Goal: Task Accomplishment & Management: Use online tool/utility

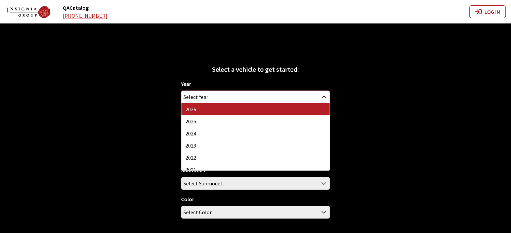
select select "44"
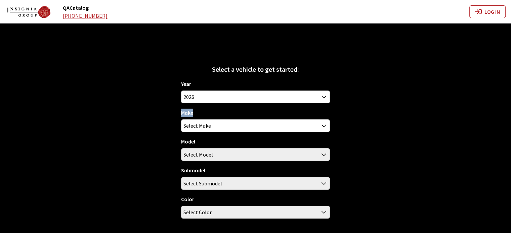
click at [207, 112] on div "Make Acura Buick Cadillac Chevrolet Chrysler DEFENDER DISCOVERY Ford GMC Honda …" at bounding box center [255, 121] width 149 height 24
click at [203, 134] on div "Year 2026 2025 2024 2023 2022 2021 2020 2019 2018 2017 2016 2015 2014 2013 2012…" at bounding box center [255, 152] width 149 height 144
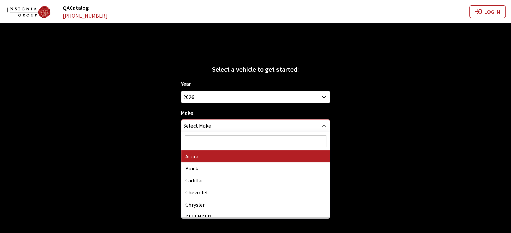
drag, startPoint x: 202, startPoint y: 131, endPoint x: 195, endPoint y: 150, distance: 20.4
click at [201, 131] on span "Select Make" at bounding box center [197, 126] width 28 height 12
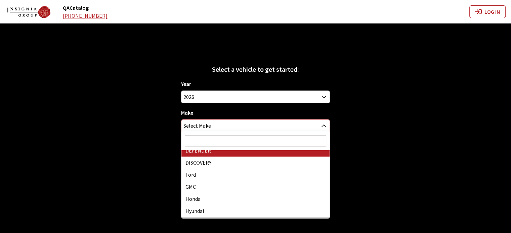
scroll to position [67, 0]
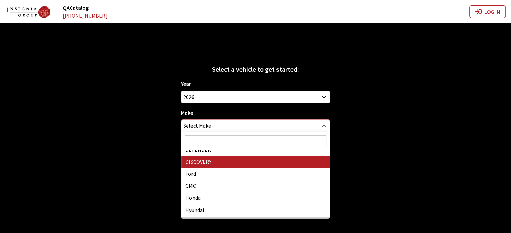
select select "65"
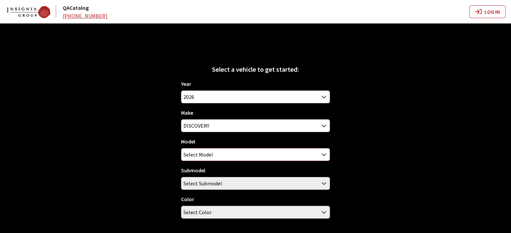
click at [210, 153] on span "Select Model" at bounding box center [198, 155] width 30 height 12
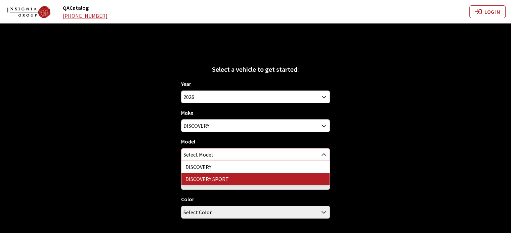
select select "1347"
select select "2745"
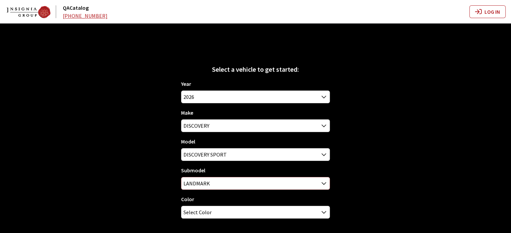
click at [211, 184] on span "LANDMARK" at bounding box center [255, 184] width 148 height 12
drag, startPoint x: 157, startPoint y: 188, endPoint x: 193, endPoint y: 226, distance: 52.3
click at [157, 188] on div "Select a vehicle to get started: Year 2026 2025 2024 2023 2022 2021 2020 2019 2…" at bounding box center [255, 140] width 511 height 233
click at [198, 211] on span "Select Color" at bounding box center [197, 213] width 28 height 12
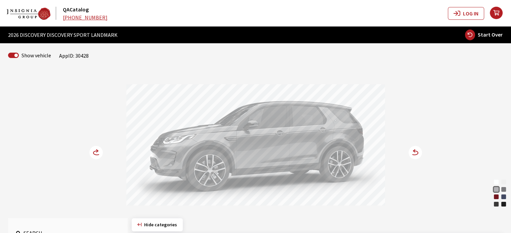
drag, startPoint x: 317, startPoint y: 155, endPoint x: 360, endPoint y: 158, distance: 43.1
click at [357, 157] on div at bounding box center [255, 146] width 259 height 124
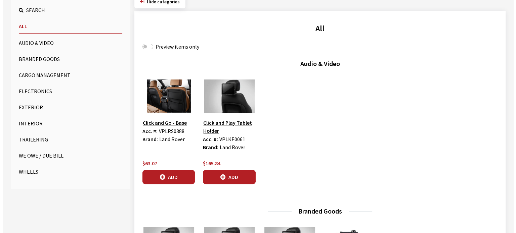
scroll to position [235, 0]
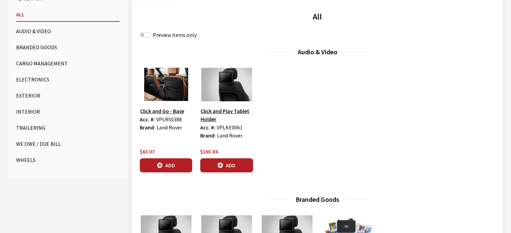
click at [32, 158] on button "Wheels" at bounding box center [67, 160] width 103 height 13
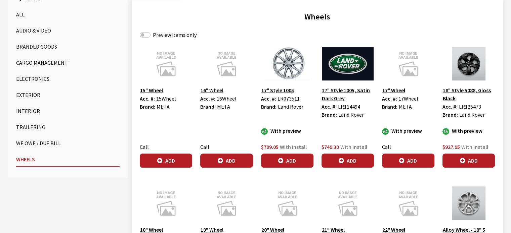
click at [288, 71] on img at bounding box center [287, 64] width 52 height 34
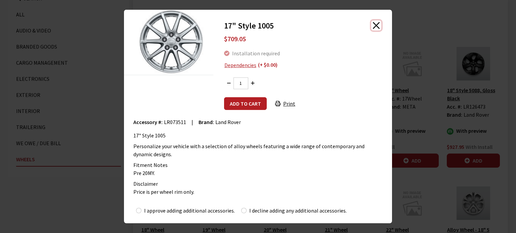
click at [375, 27] on button "Close" at bounding box center [376, 25] width 10 height 10
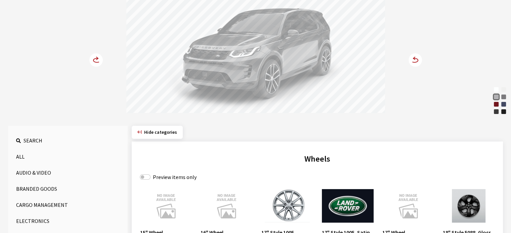
scroll to position [134, 0]
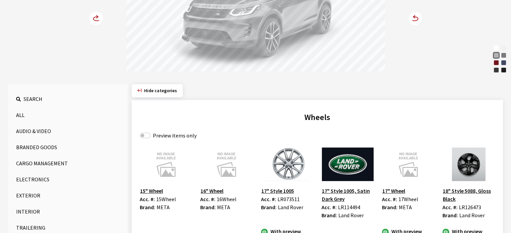
click at [469, 163] on img at bounding box center [468, 165] width 52 height 34
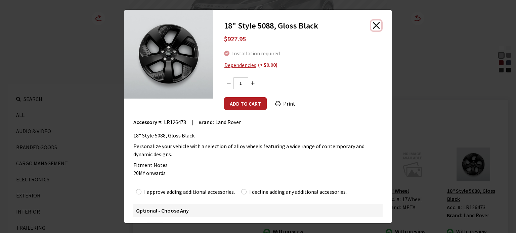
click at [371, 27] on button "Close" at bounding box center [376, 25] width 10 height 10
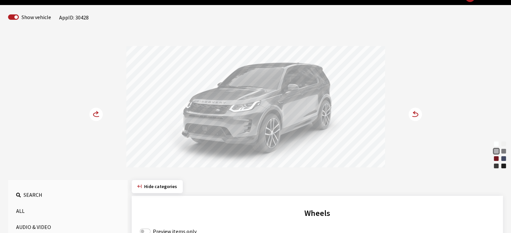
scroll to position [67, 0]
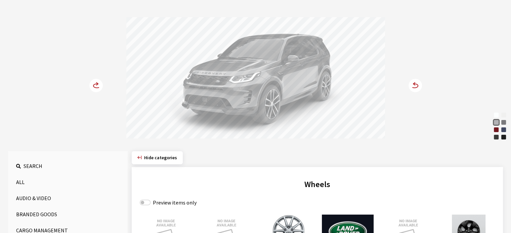
click at [411, 83] on icon at bounding box center [411, 86] width 5 height 6
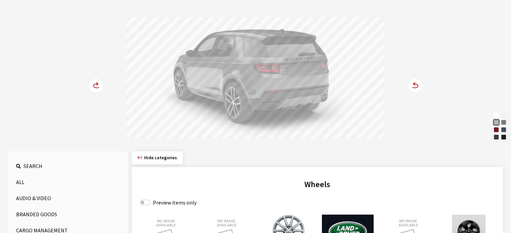
click at [411, 83] on icon at bounding box center [411, 86] width 5 height 6
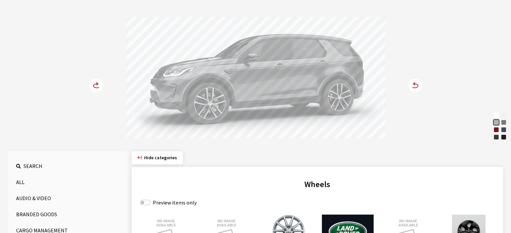
click at [411, 83] on icon at bounding box center [411, 86] width 5 height 6
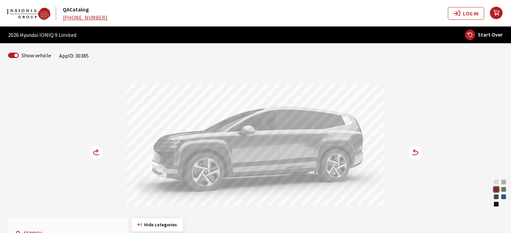
scroll to position [202, 0]
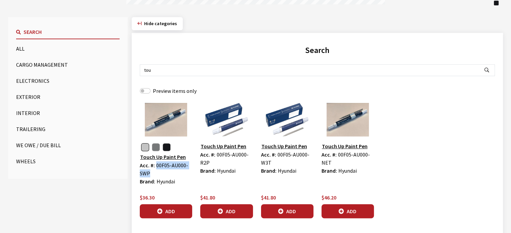
click at [168, 25] on span "Hide categories" at bounding box center [160, 23] width 33 height 6
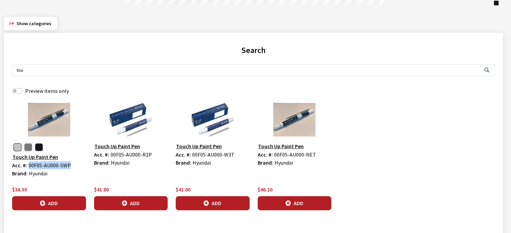
drag, startPoint x: 45, startPoint y: 22, endPoint x: 42, endPoint y: 18, distance: 5.0
click at [46, 22] on span "Show categories" at bounding box center [33, 23] width 35 height 6
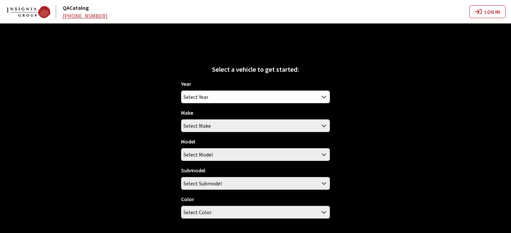
scroll to position [24, 0]
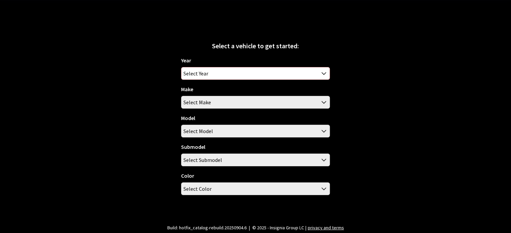
click at [240, 74] on span "Select Year" at bounding box center [255, 74] width 148 height 12
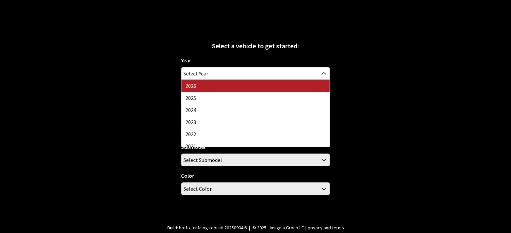
select select "44"
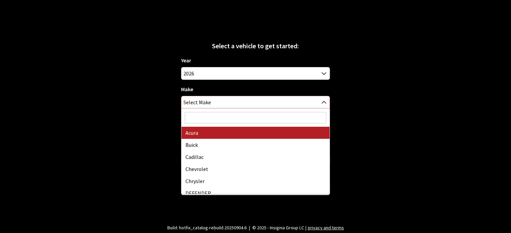
click at [208, 104] on span "Select Make" at bounding box center [197, 102] width 28 height 12
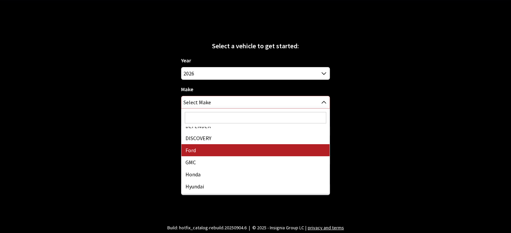
scroll to position [34, 0]
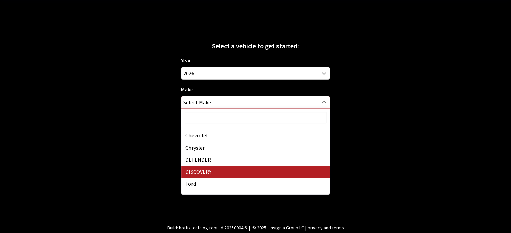
select select "65"
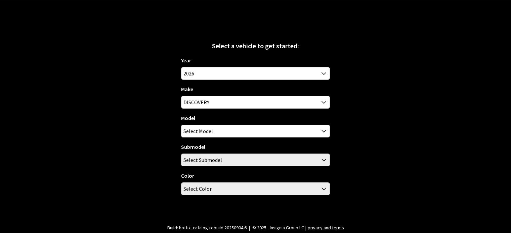
click at [237, 116] on div "Model DISCOVERY DISCOVERY SPORT Select Model" at bounding box center [255, 126] width 149 height 24
click at [235, 127] on span "Select Model" at bounding box center [255, 131] width 148 height 12
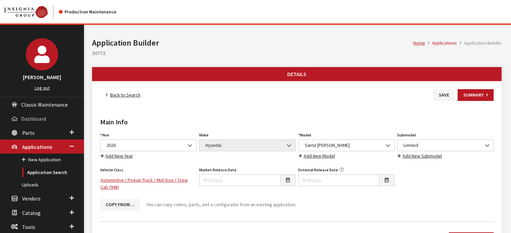
click at [44, 117] on span "Dashboard" at bounding box center [33, 119] width 25 height 7
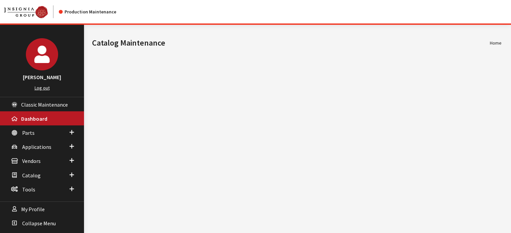
click at [27, 24] on header "Production Maintenance" at bounding box center [255, 12] width 511 height 25
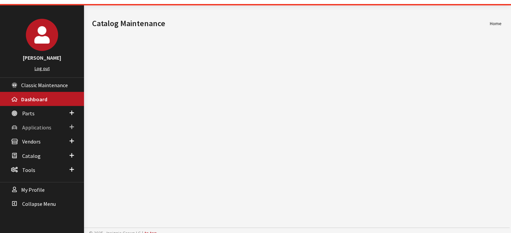
scroll to position [25, 0]
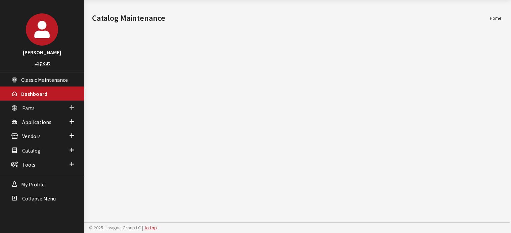
click at [58, 101] on link "Parts" at bounding box center [42, 108] width 84 height 14
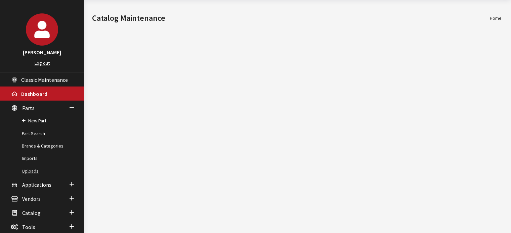
click at [42, 174] on link "Uploads" at bounding box center [42, 171] width 84 height 12
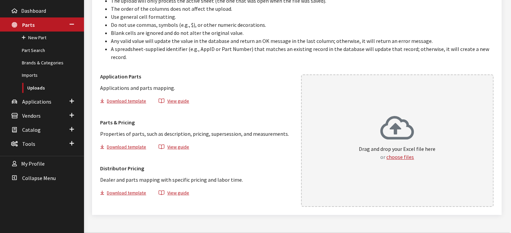
scroll to position [110, 0]
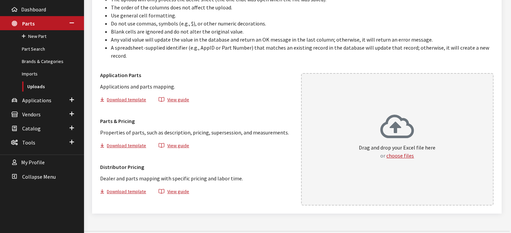
click at [363, 144] on p "Drag and drop your Excel file here or choose files" at bounding box center [397, 152] width 77 height 16
click at [357, 103] on div "Drag and drop your Excel file here or choose files" at bounding box center [397, 139] width 193 height 133
click at [44, 101] on span "Applications" at bounding box center [36, 100] width 29 height 7
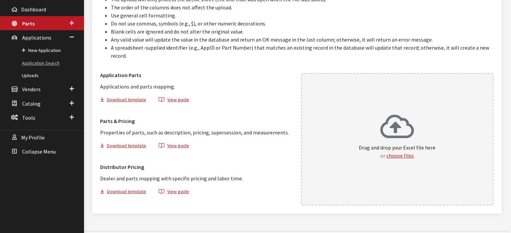
click at [44, 60] on link "Application Search" at bounding box center [42, 63] width 84 height 12
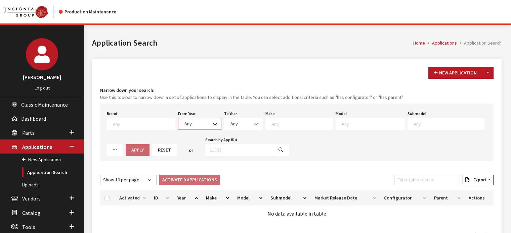
click at [198, 121] on span "Any" at bounding box center [199, 124] width 35 height 7
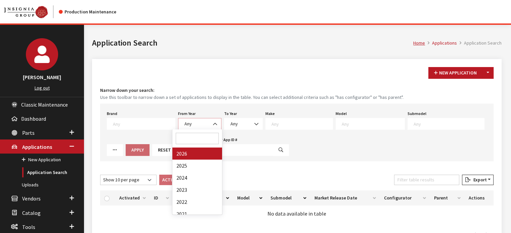
select select "2026"
select select
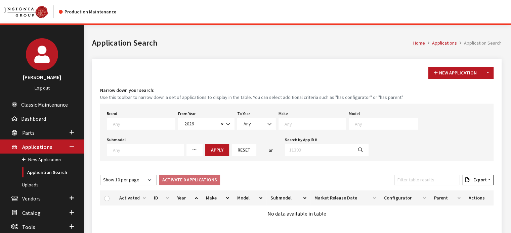
click at [277, 121] on div "Make Any Acura Buick Cadillac Chevrolet Chrysler DEFENDER DISCOVERY Ford GMC Ho…" at bounding box center [312, 119] width 70 height 21
click at [313, 130] on div "Brand Any Acura Alfa Romeo Audi Bentley BMW DoubleTake [PERSON_NAME] Honda Hyun…" at bounding box center [296, 133] width 393 height 58
click at [307, 124] on textarea "Search" at bounding box center [315, 124] width 61 height 6
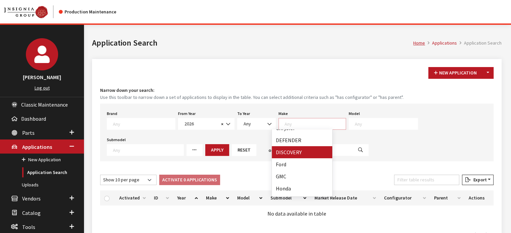
scroll to position [67, 0]
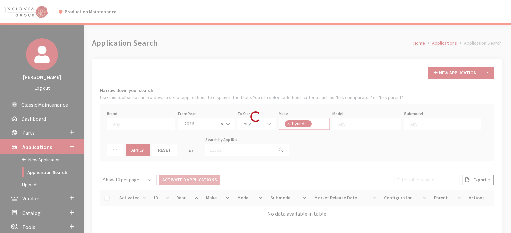
select select "30"
select select
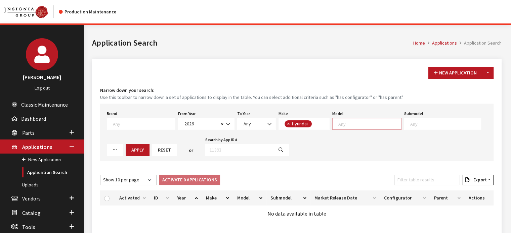
click at [351, 128] on span at bounding box center [366, 124] width 69 height 12
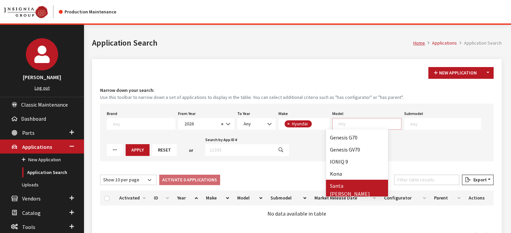
scroll to position [0, 0]
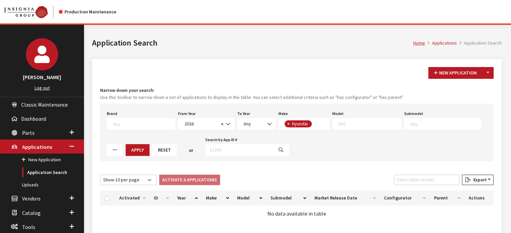
click at [208, 70] on div "New Application Toggle Dropdown New From Existing..." at bounding box center [297, 73] width 396 height 12
